Goal: Transaction & Acquisition: Purchase product/service

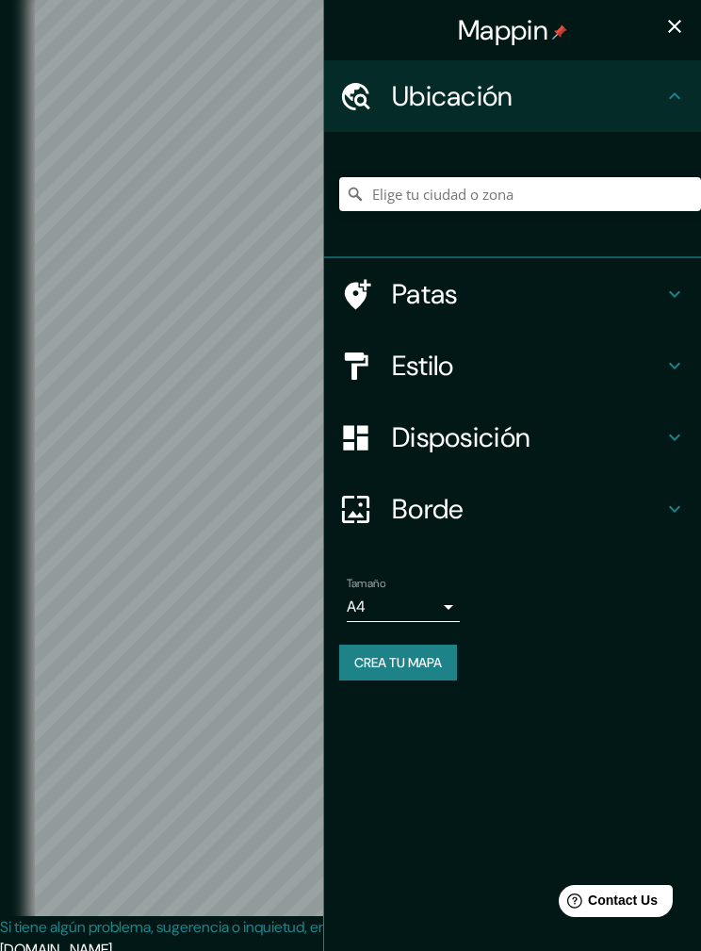
click at [545, 171] on div at bounding box center [520, 194] width 362 height 94
click at [498, 191] on input "Elige tu ciudad o zona" at bounding box center [520, 194] width 362 height 34
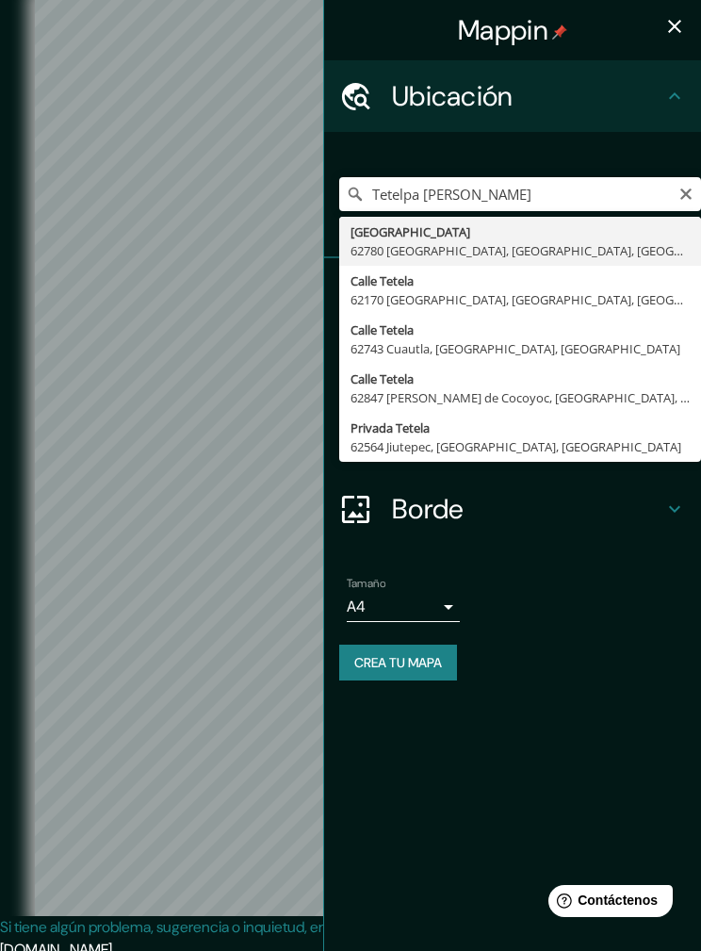
type input "[GEOGRAPHIC_DATA], [GEOGRAPHIC_DATA], [GEOGRAPHIC_DATA]"
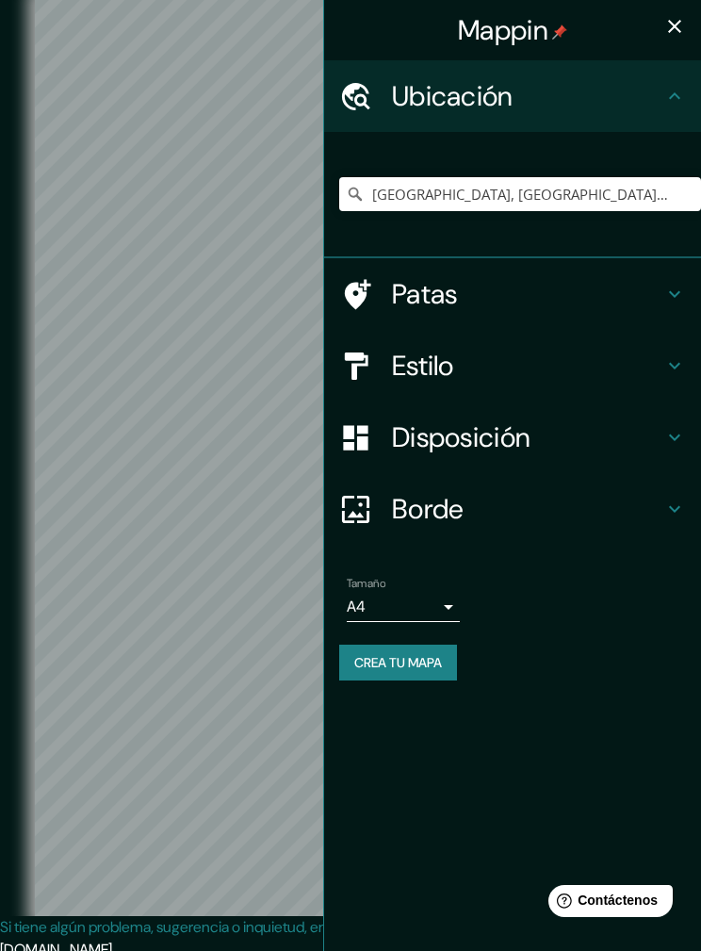
click at [454, 358] on font "Estilo" at bounding box center [423, 366] width 62 height 36
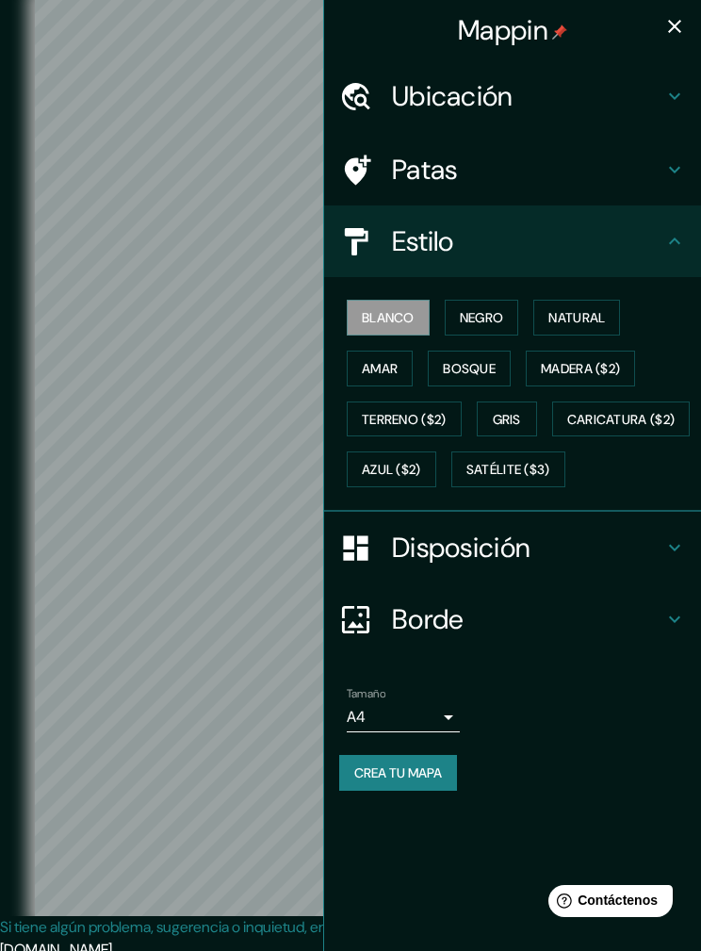
click at [466, 479] on font "Satélite ($3)" at bounding box center [508, 470] width 84 height 17
click at [567, 428] on font "Caricatura ($2)" at bounding box center [621, 419] width 108 height 17
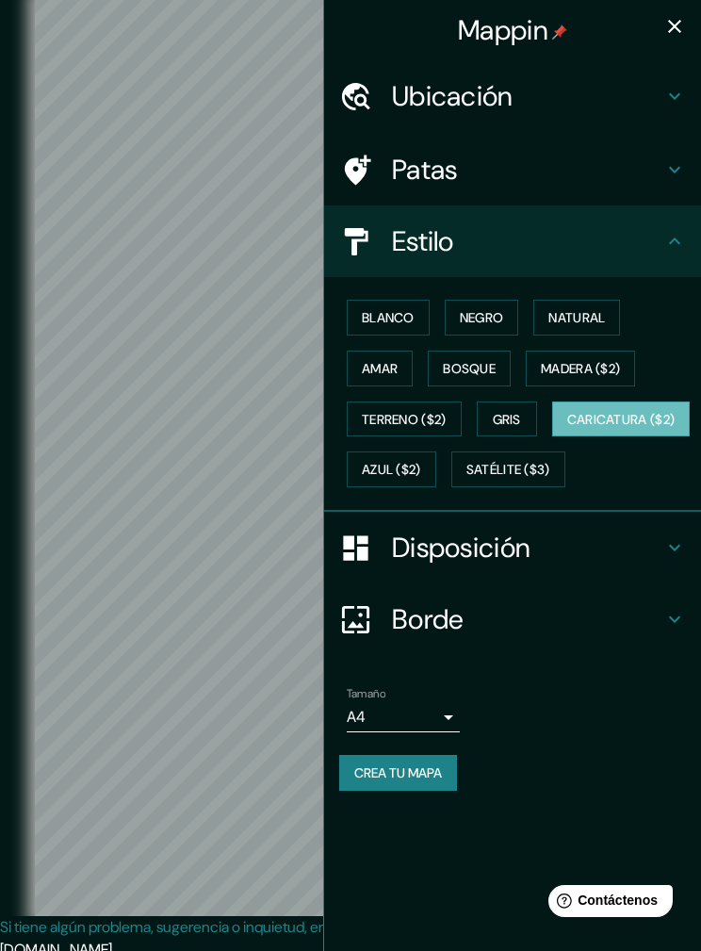
click at [421, 463] on font "Azul ($2)" at bounding box center [391, 470] width 59 height 17
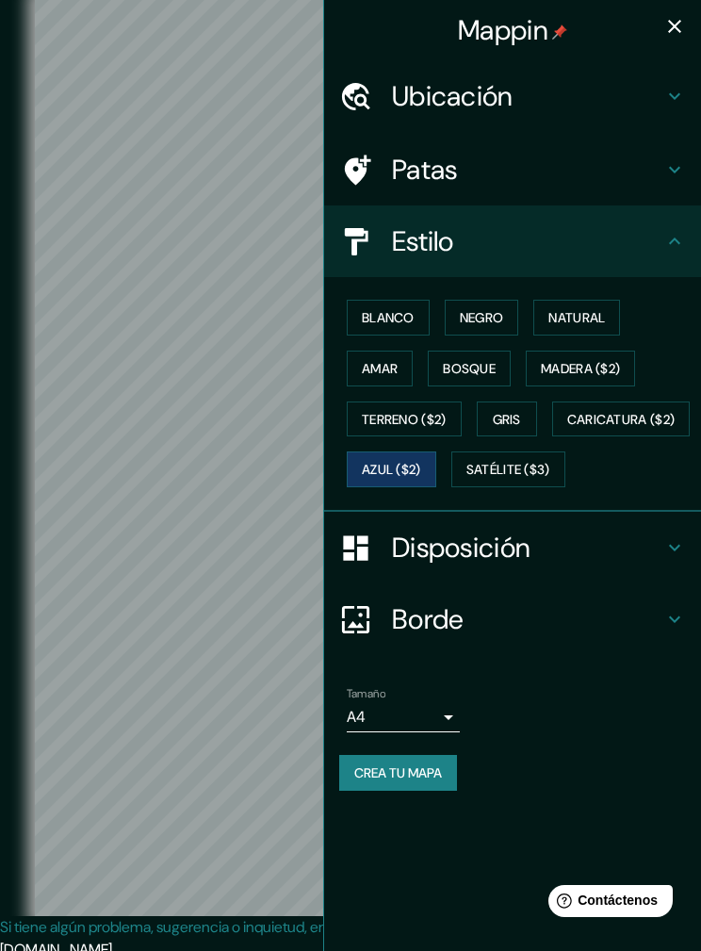
click at [437, 416] on font "Terreno ($2)" at bounding box center [404, 419] width 85 height 17
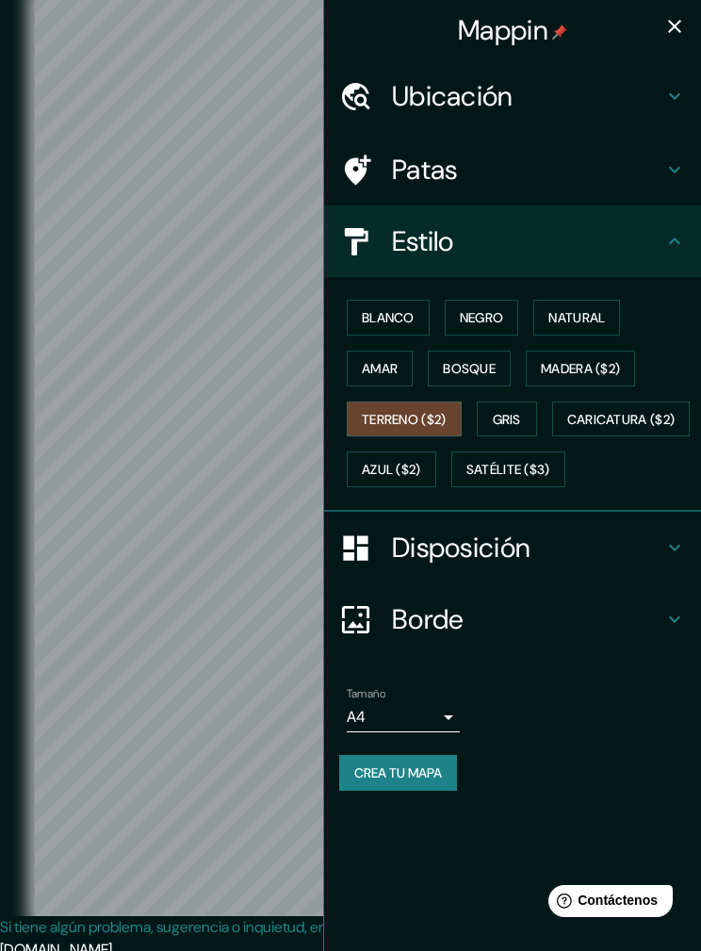
click at [667, 31] on icon "button" at bounding box center [674, 26] width 23 height 23
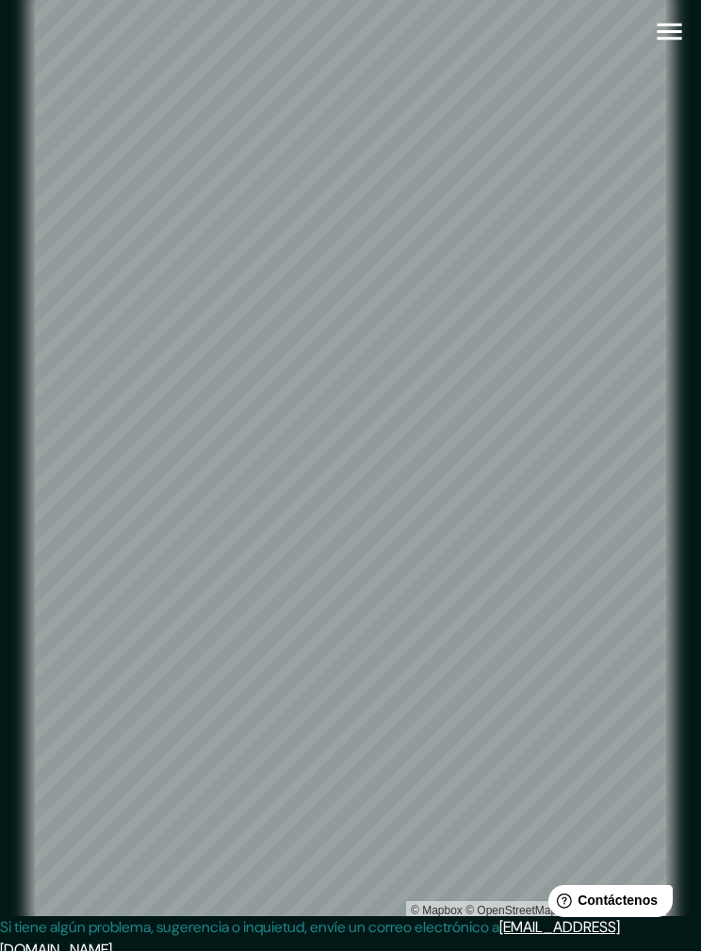
click at [682, 39] on icon "button" at bounding box center [669, 31] width 33 height 33
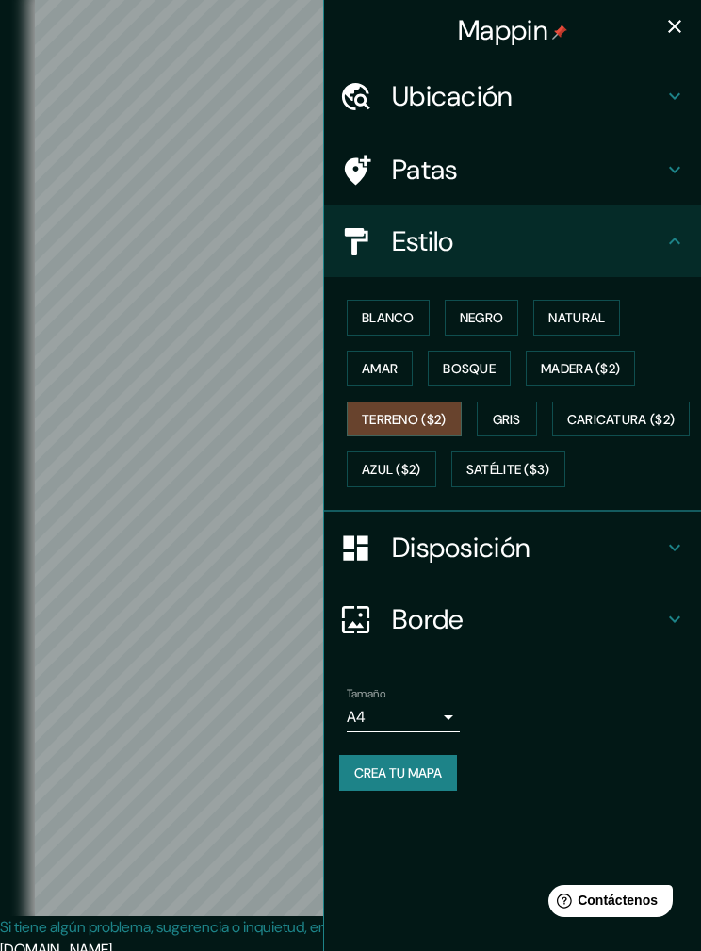
click at [600, 365] on font "Madera ($2)" at bounding box center [580, 368] width 79 height 17
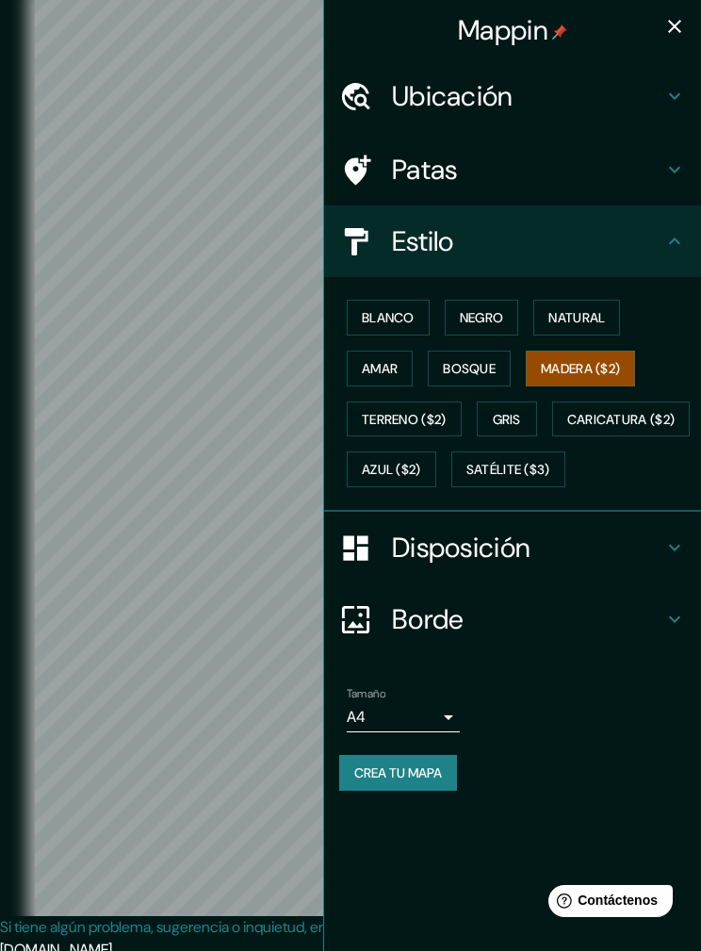
click at [596, 320] on font "Natural" at bounding box center [576, 317] width 57 height 17
click at [677, 26] on icon "button" at bounding box center [674, 26] width 23 height 23
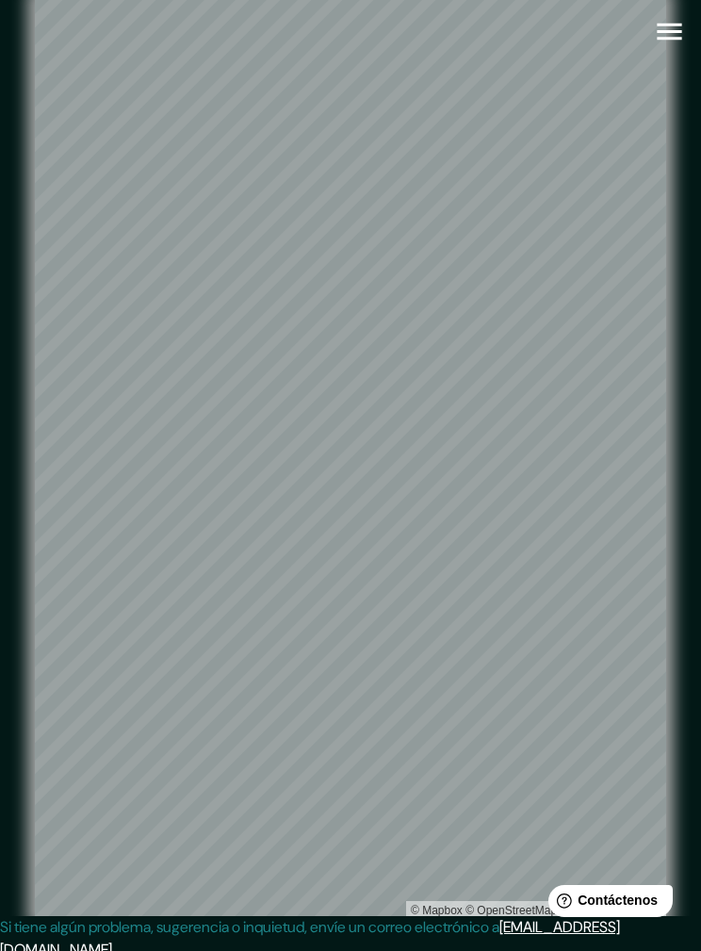
click at [672, 24] on icon "button" at bounding box center [669, 32] width 24 height 17
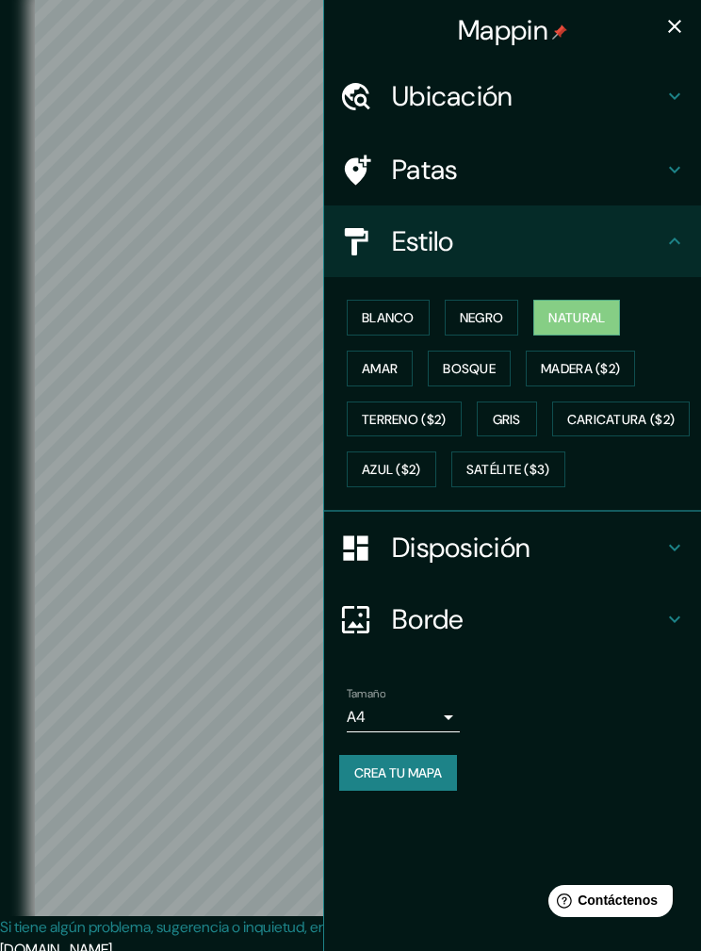
click at [518, 172] on h4 "Patas" at bounding box center [527, 170] width 271 height 34
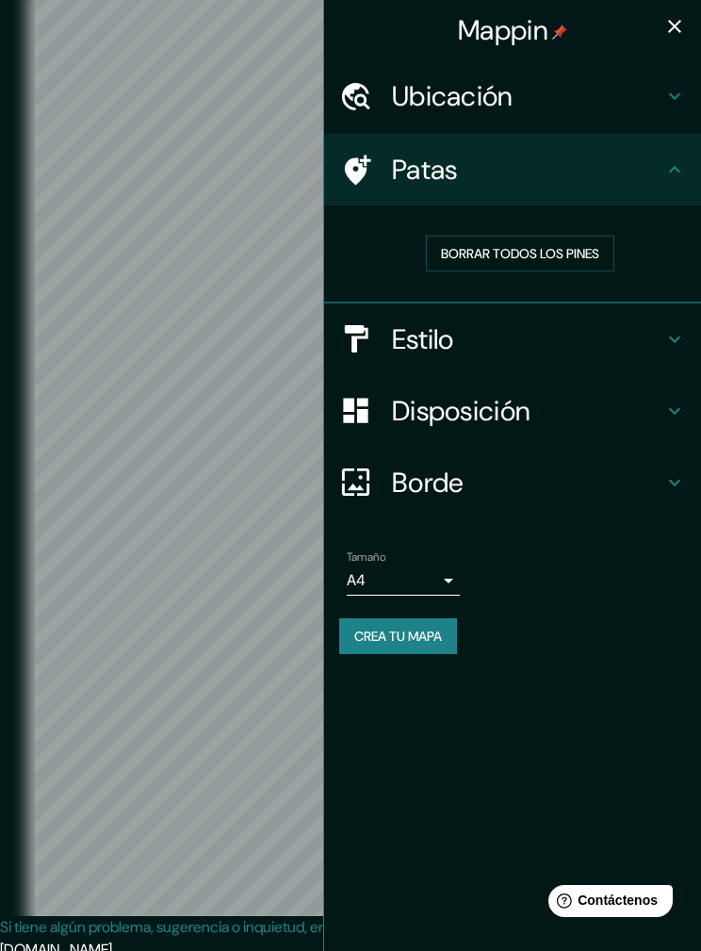
click at [669, 33] on icon "button" at bounding box center [674, 26] width 23 height 23
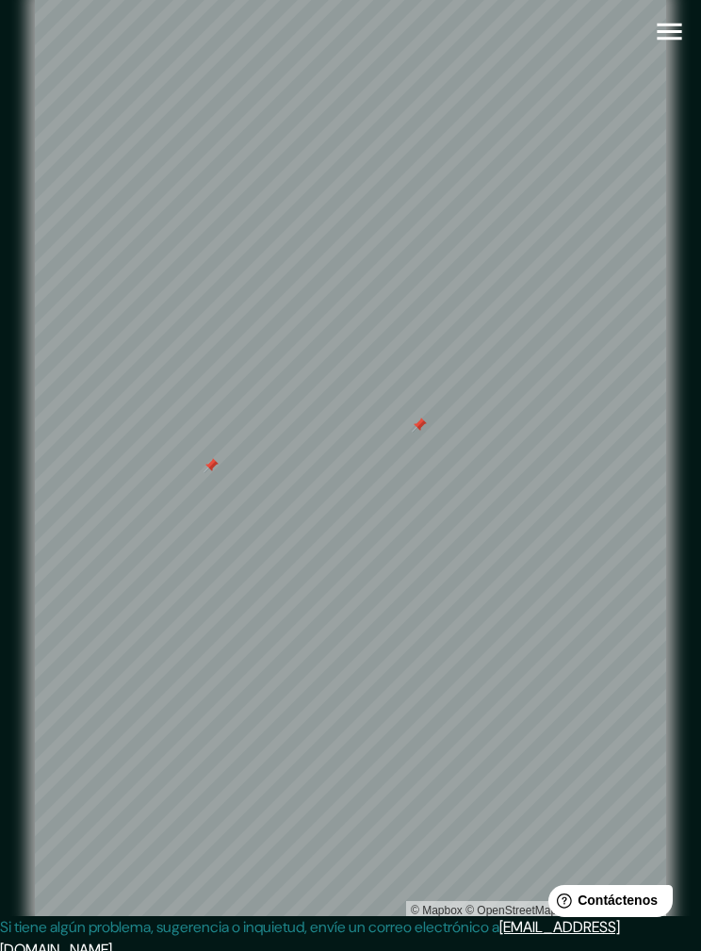
click at [423, 433] on div at bounding box center [419, 424] width 15 height 15
click at [444, 397] on div at bounding box center [440, 389] width 15 height 15
click at [431, 412] on div at bounding box center [431, 404] width 15 height 15
click at [431, 427] on div at bounding box center [435, 419] width 15 height 15
click at [442, 410] on div at bounding box center [442, 402] width 15 height 15
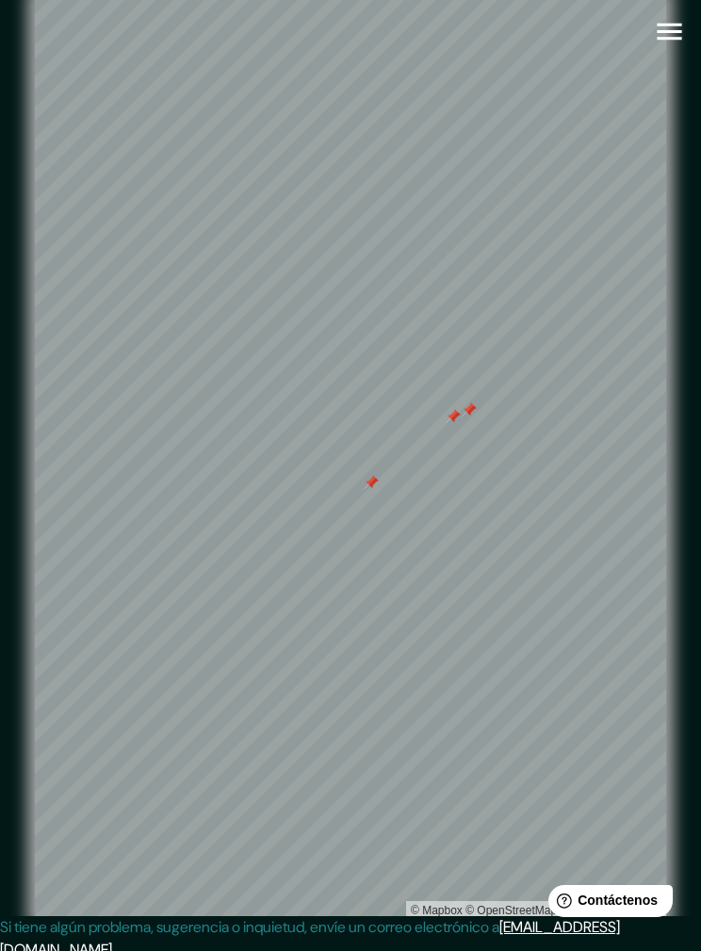
click at [457, 424] on div at bounding box center [453, 416] width 15 height 15
click at [474, 417] on div at bounding box center [469, 409] width 15 height 15
click at [378, 490] on div at bounding box center [371, 482] width 15 height 15
click at [505, 494] on div at bounding box center [504, 486] width 15 height 15
click at [593, 399] on div at bounding box center [585, 391] width 15 height 15
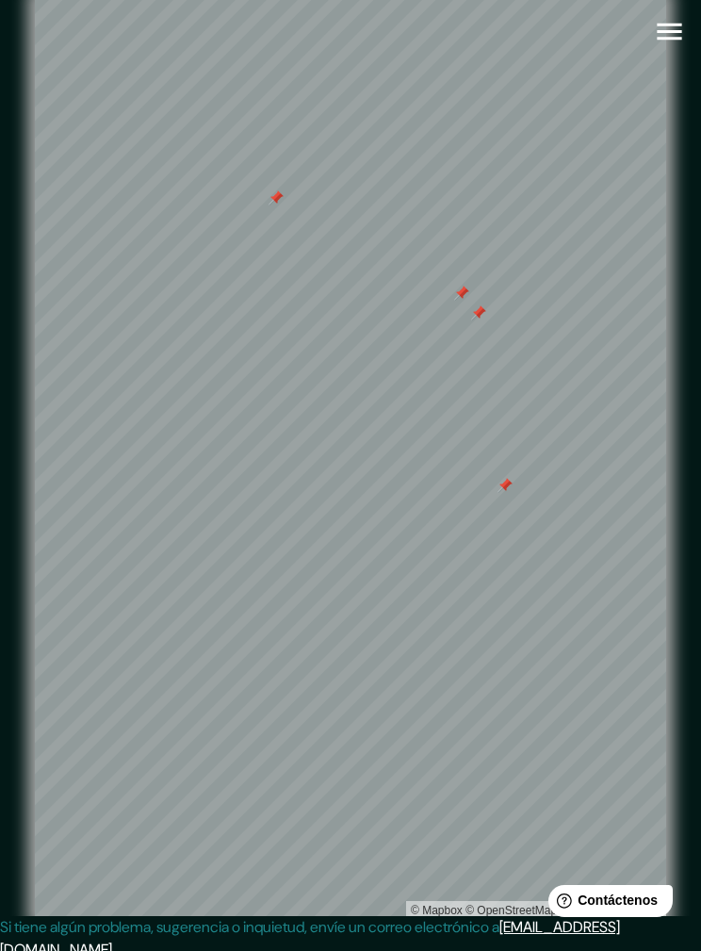
click at [511, 493] on div at bounding box center [505, 485] width 15 height 15
click at [332, 534] on div at bounding box center [330, 526] width 15 height 15
click at [349, 517] on div at bounding box center [342, 509] width 15 height 15
